Goal: Navigation & Orientation: Understand site structure

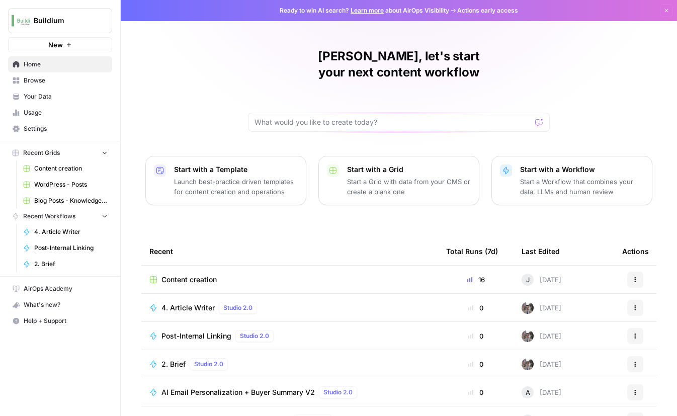
click at [207, 91] on div "[PERSON_NAME], let's start your next content workflow Start with a Template Lau…" at bounding box center [399, 239] width 556 height 479
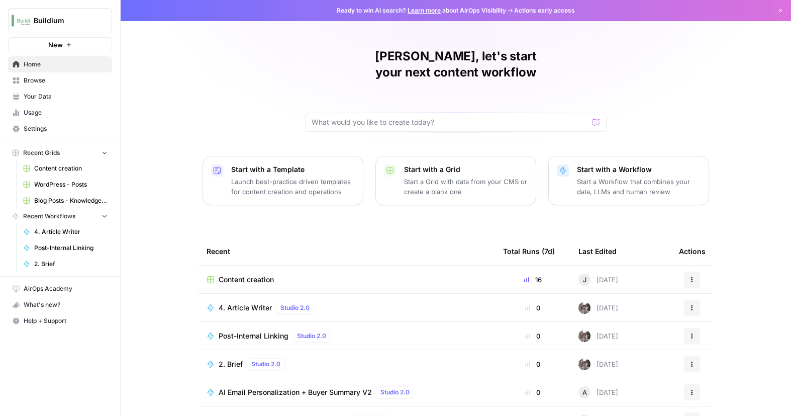
click at [69, 100] on span "Your Data" at bounding box center [66, 96] width 84 height 9
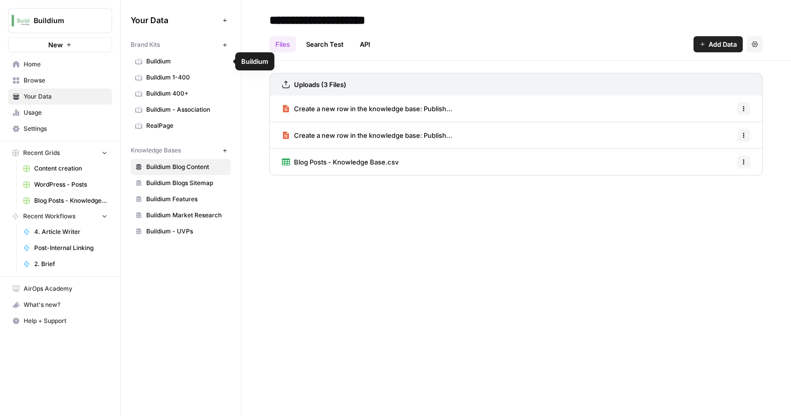
click at [164, 67] on link "Buildium" at bounding box center [181, 61] width 100 height 16
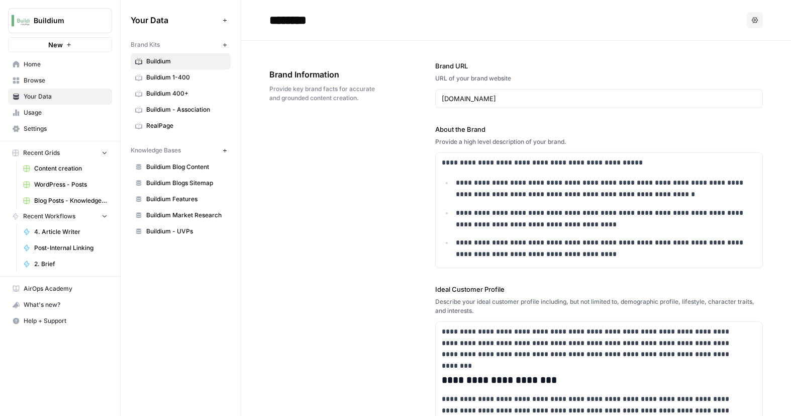
scroll to position [402, 0]
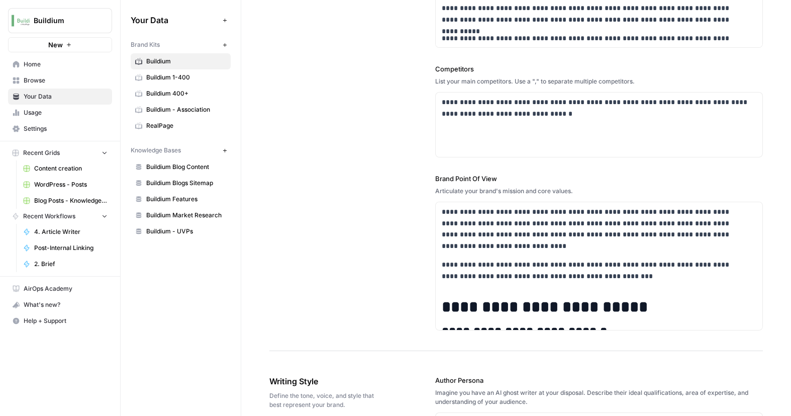
click at [163, 80] on span "Buildium 1-400" at bounding box center [186, 77] width 80 height 9
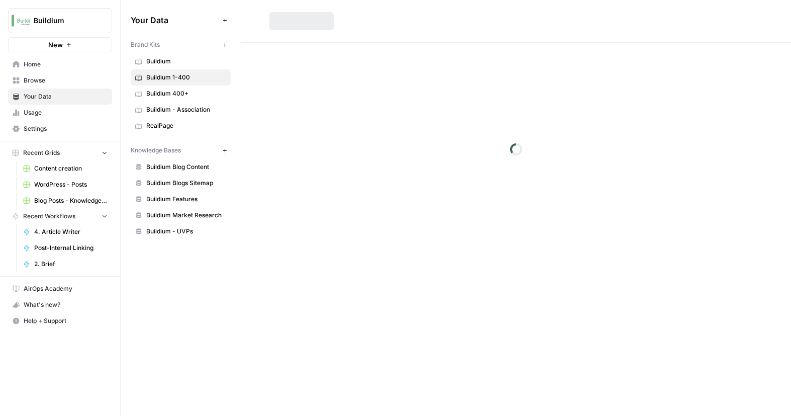
click at [165, 124] on span "RealPage" at bounding box center [186, 125] width 80 height 9
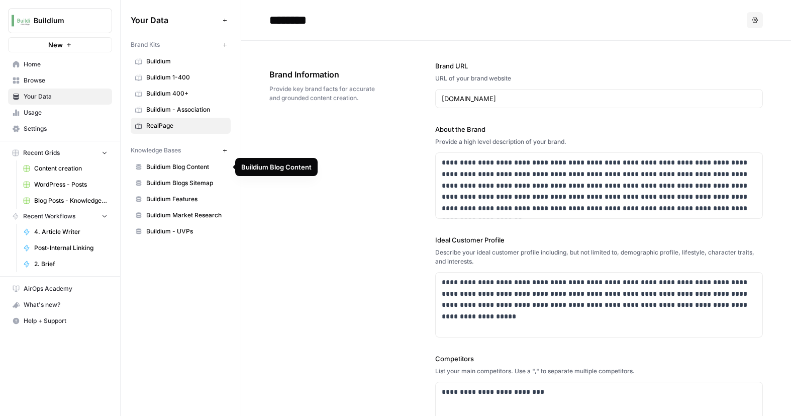
click at [172, 170] on span "Buildium Blog Content" at bounding box center [186, 166] width 80 height 9
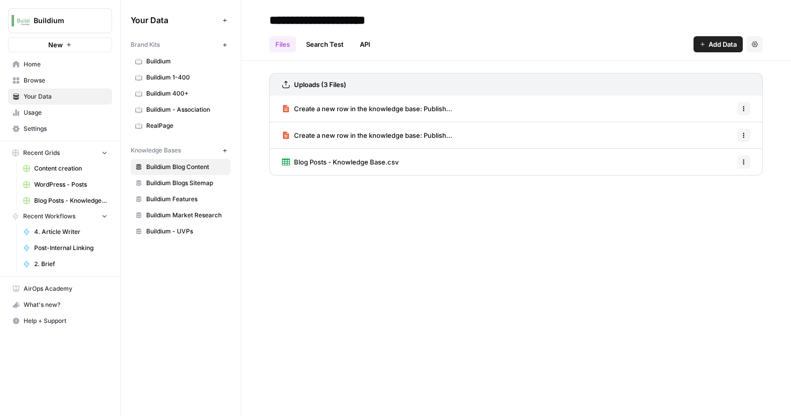
click at [175, 185] on span "Buildium Blogs Sitemap" at bounding box center [186, 182] width 80 height 9
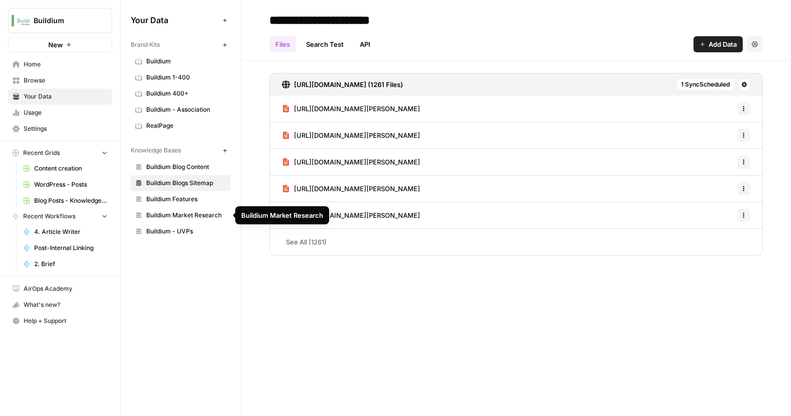
click at [168, 216] on span "Buildium Market Research" at bounding box center [186, 215] width 80 height 9
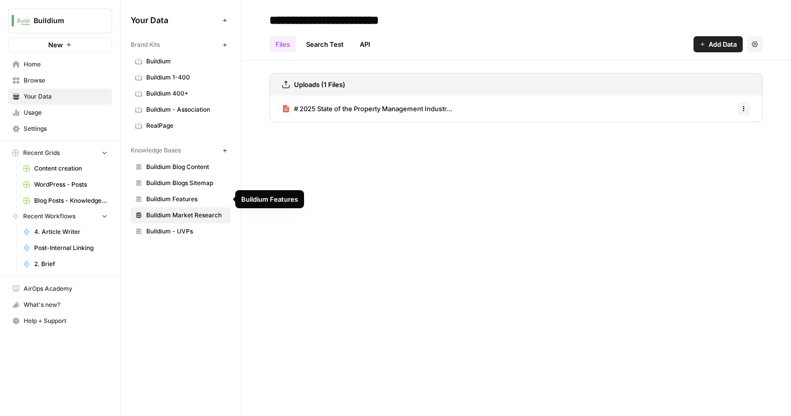
click at [166, 202] on span "Buildium Features" at bounding box center [186, 199] width 80 height 9
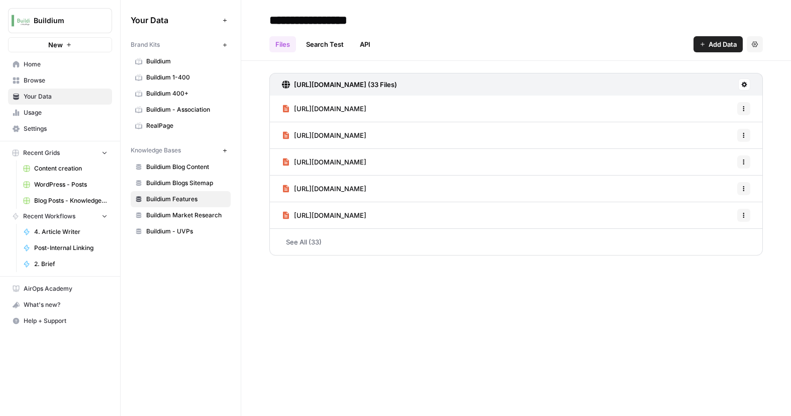
click at [75, 115] on span "Usage" at bounding box center [66, 112] width 84 height 9
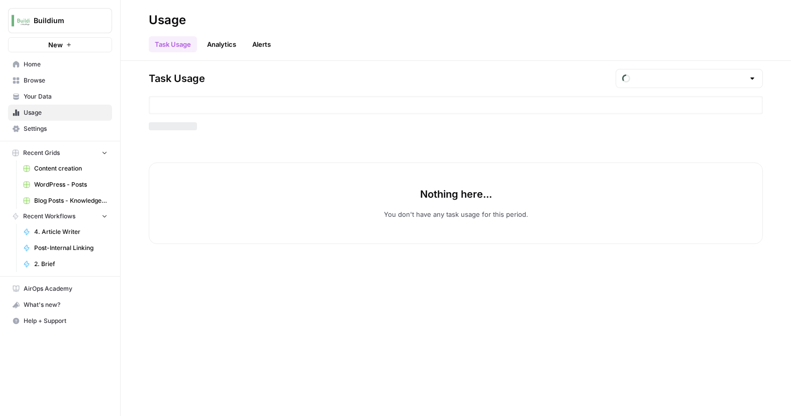
type input "August Tasks"
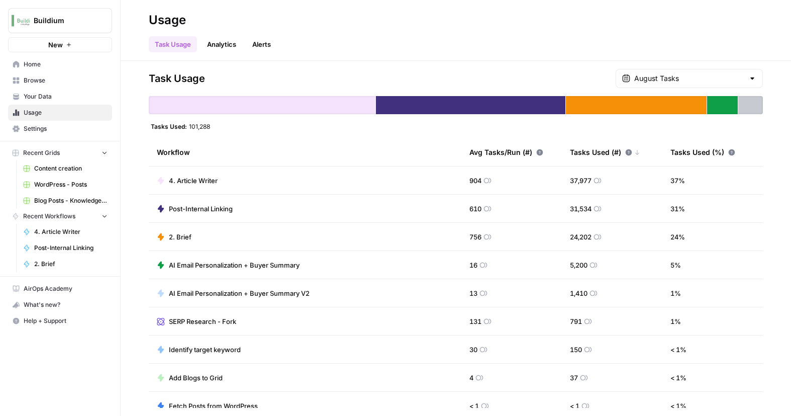
click at [237, 48] on link "Analytics" at bounding box center [221, 44] width 41 height 16
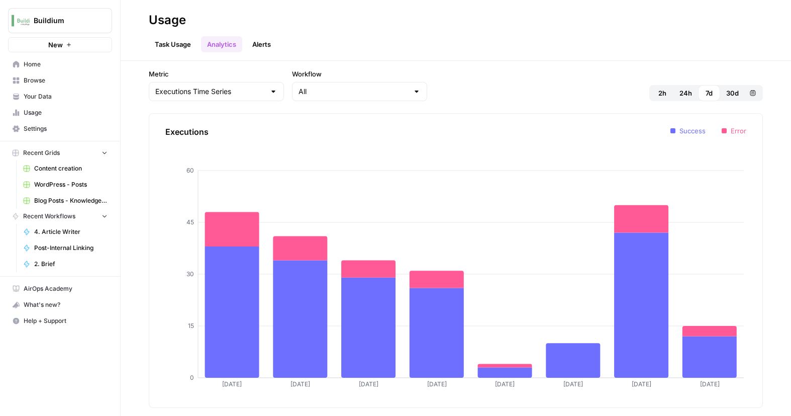
click at [267, 43] on link "Alerts" at bounding box center [261, 44] width 31 height 16
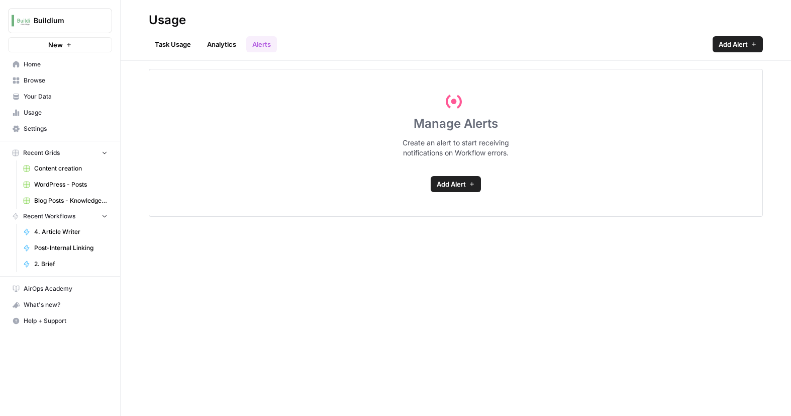
click at [179, 40] on link "Task Usage" at bounding box center [173, 44] width 48 height 16
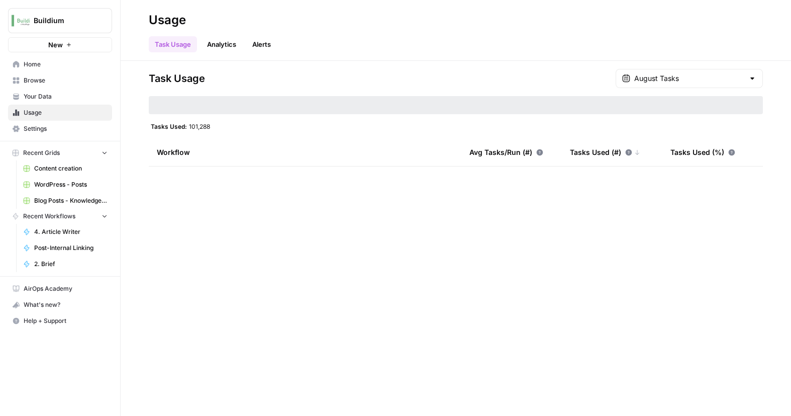
click at [82, 122] on link "Settings" at bounding box center [60, 129] width 104 height 16
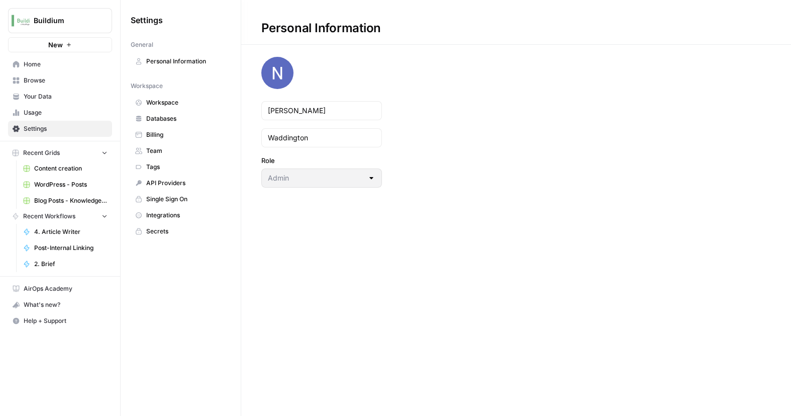
click at [204, 152] on span "Team" at bounding box center [186, 150] width 80 height 9
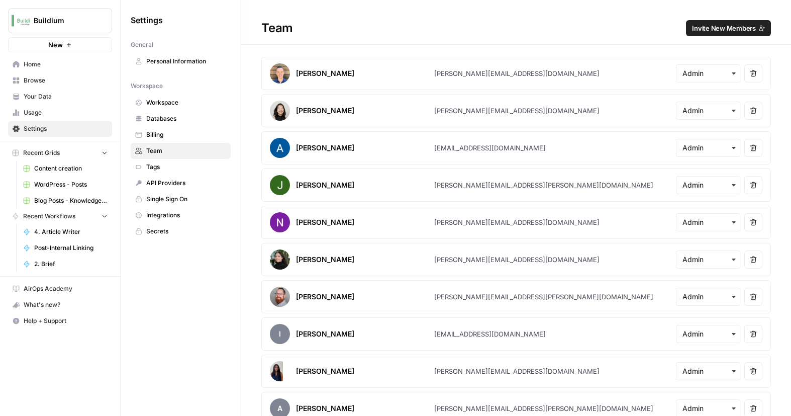
click at [64, 66] on span "Home" at bounding box center [66, 64] width 84 height 9
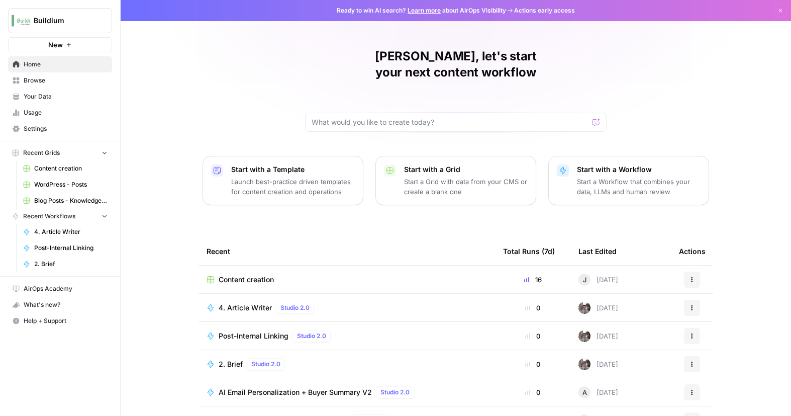
click at [81, 75] on link "Browse" at bounding box center [60, 80] width 104 height 16
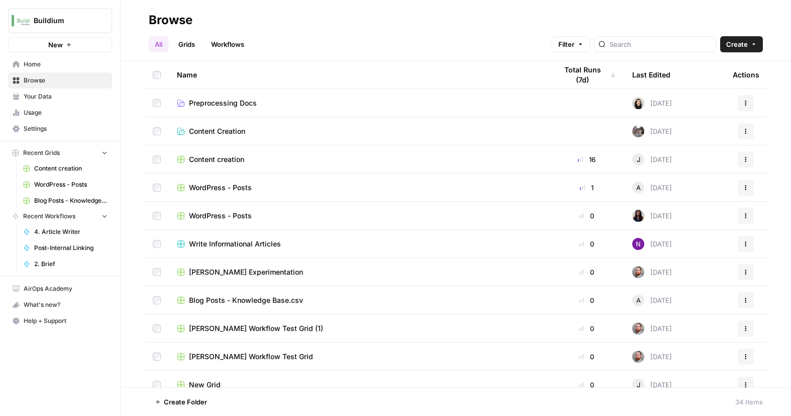
click at [415, 13] on h2 "Browse" at bounding box center [456, 20] width 614 height 16
click at [193, 43] on link "Grids" at bounding box center [186, 44] width 29 height 16
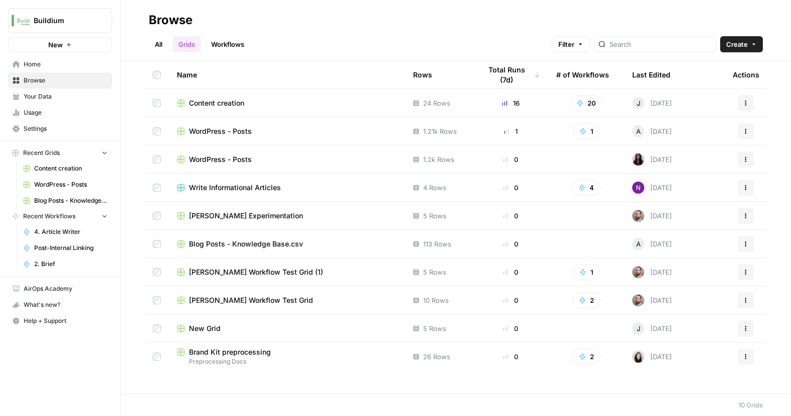
click at [219, 50] on link "Workflows" at bounding box center [227, 44] width 45 height 16
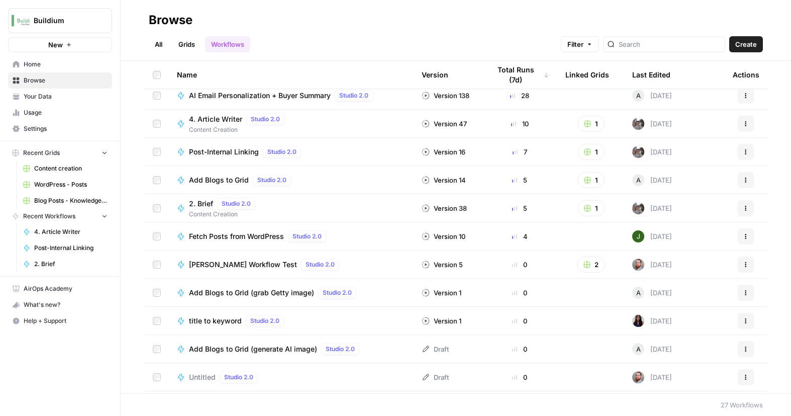
scroll to position [201, 0]
